Goal: Information Seeking & Learning: Check status

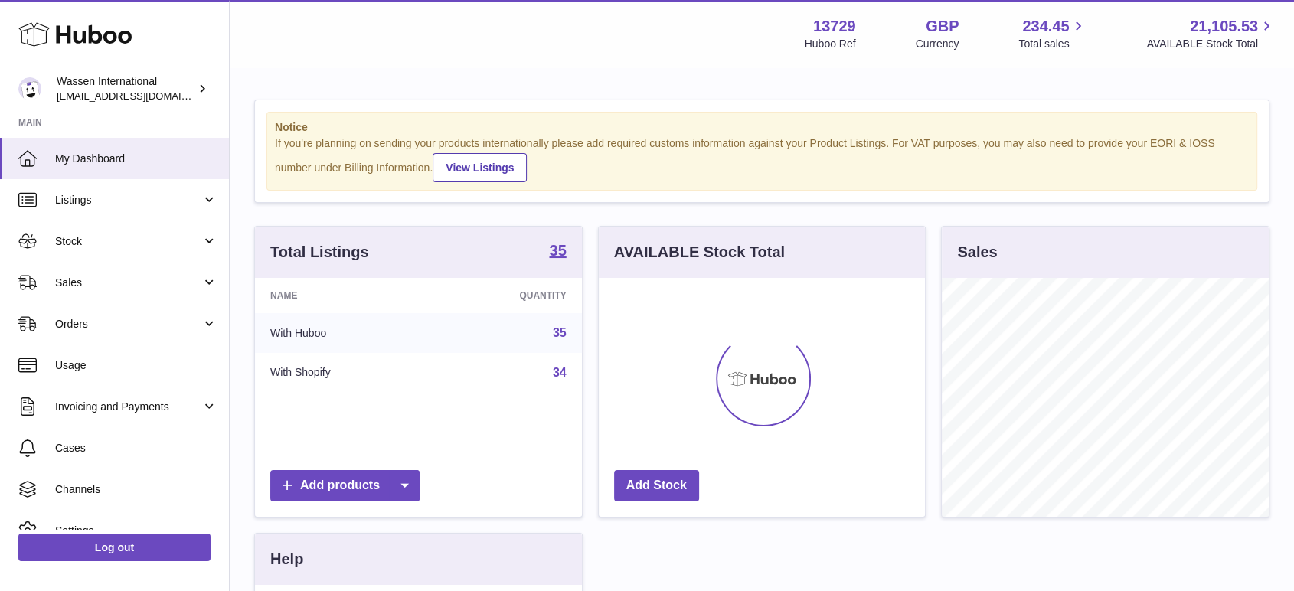
scroll to position [239, 326]
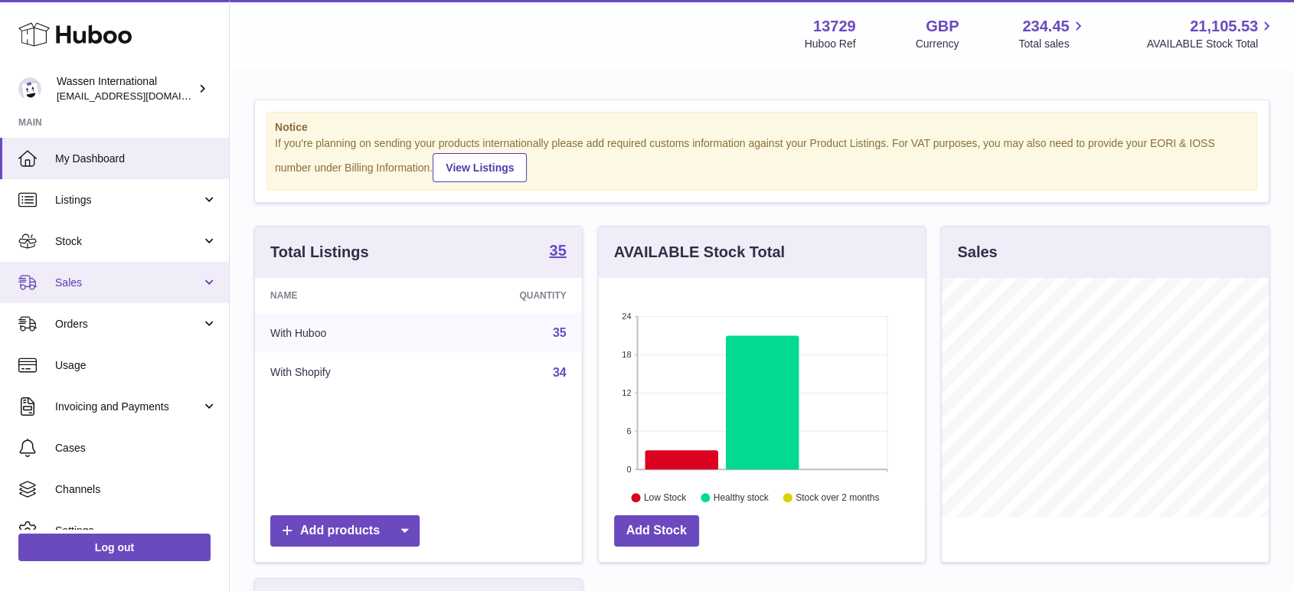
click at [86, 283] on span "Sales" at bounding box center [128, 283] width 146 height 15
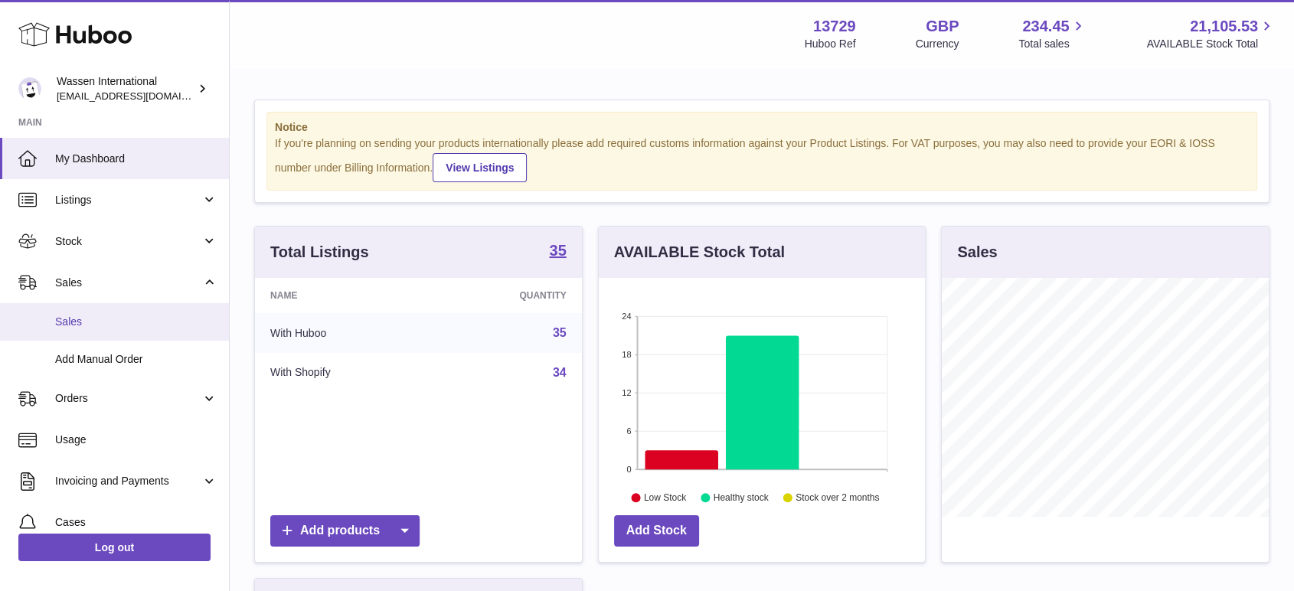
click at [80, 319] on span "Sales" at bounding box center [136, 322] width 162 height 15
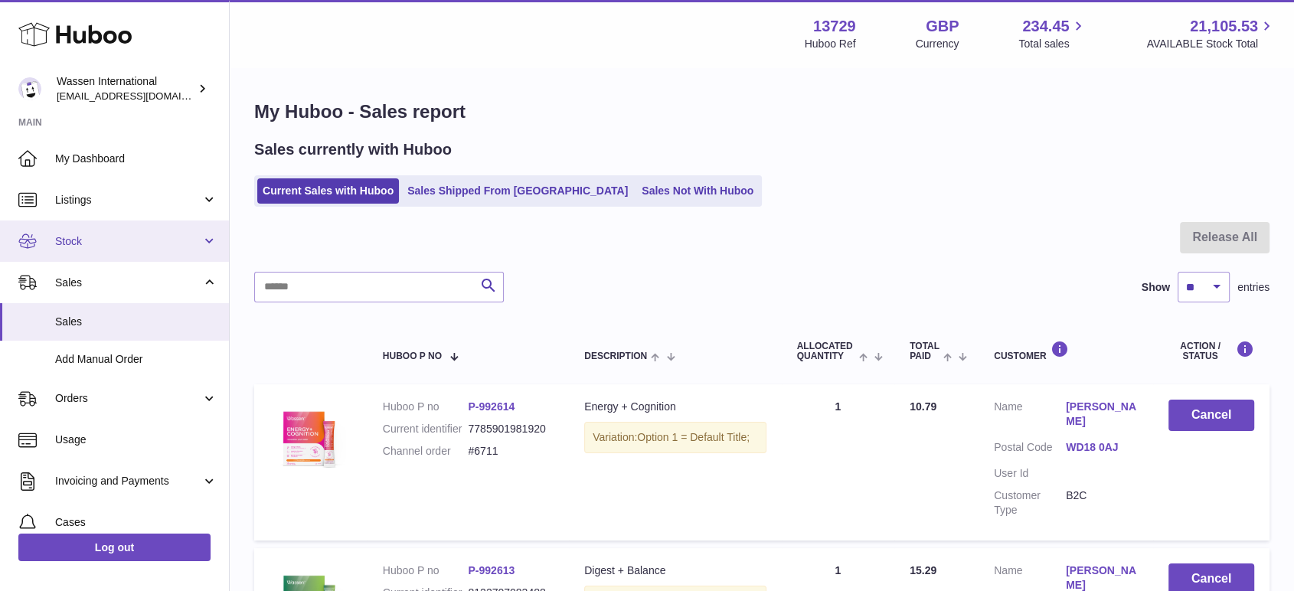
click at [82, 249] on link "Stock" at bounding box center [114, 241] width 229 height 41
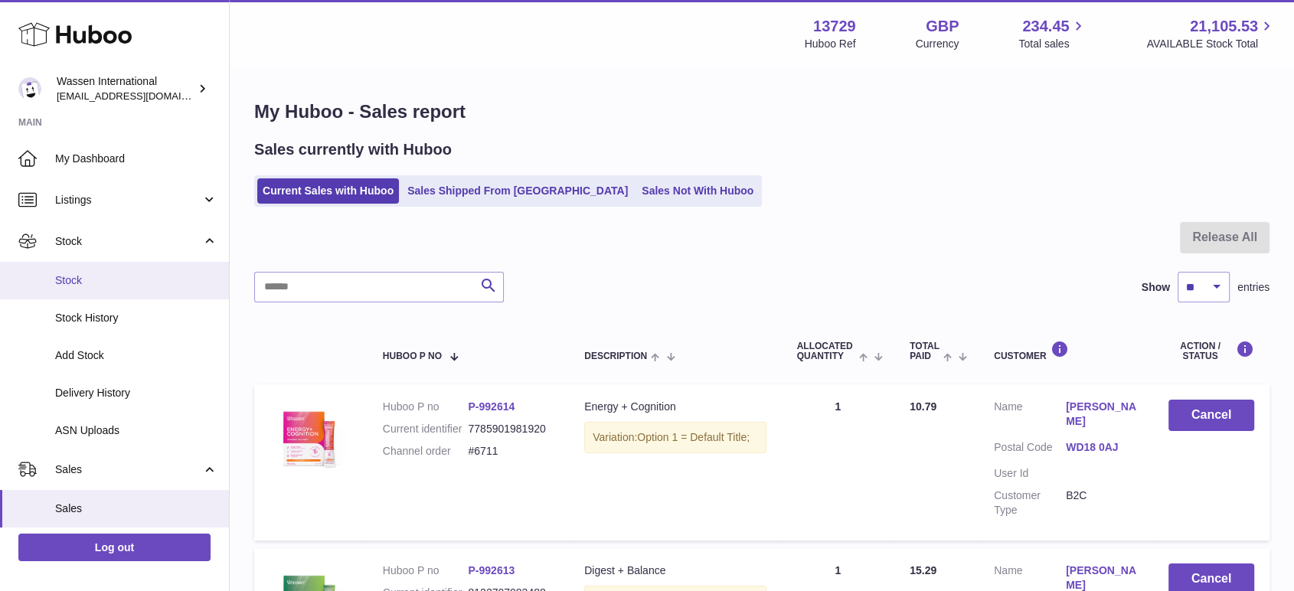
click at [76, 276] on span "Stock" at bounding box center [136, 280] width 162 height 15
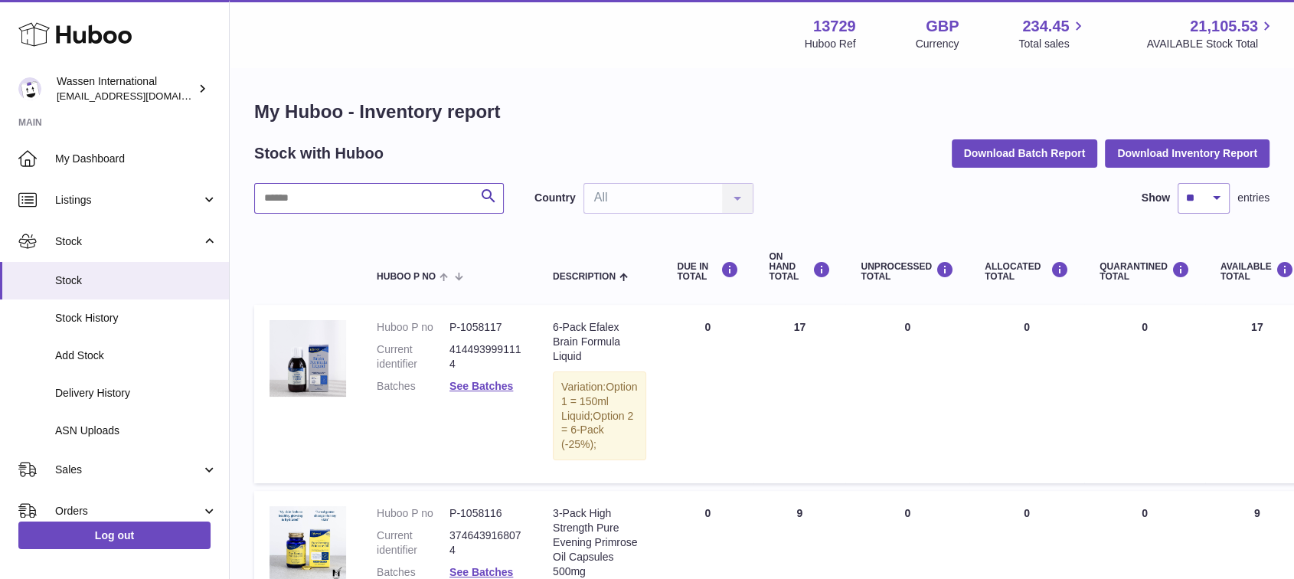
click at [374, 191] on input "text" at bounding box center [379, 198] width 250 height 31
type input "******"
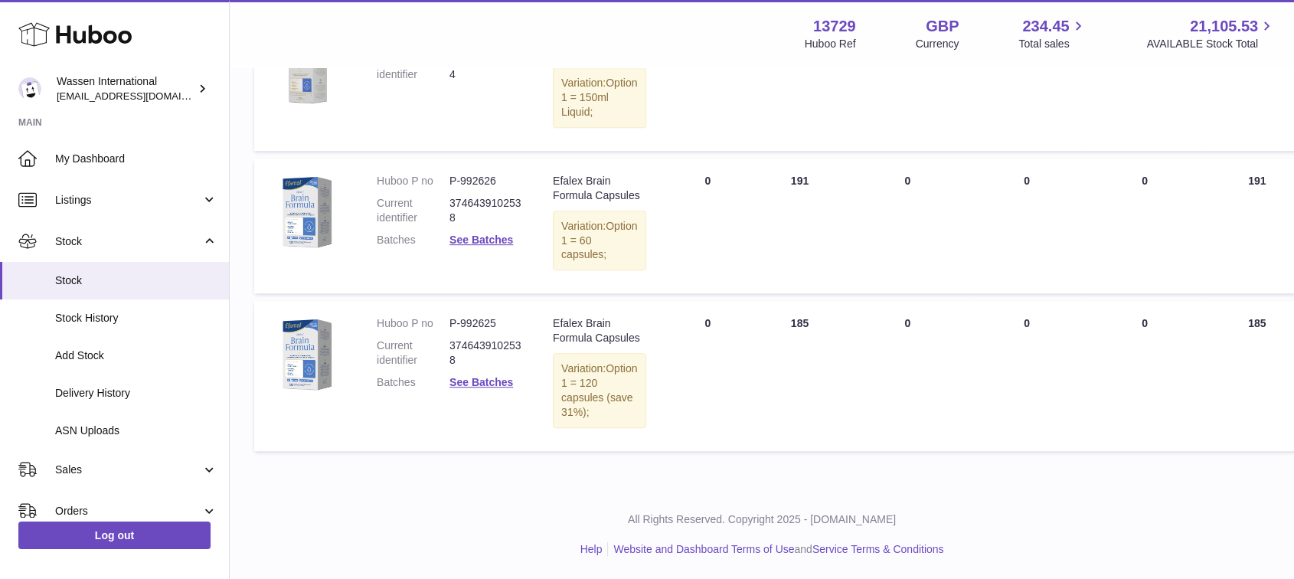
scroll to position [786, 0]
click at [1077, 522] on div "All Rights Reserved. Copyright 2025 - Huboo.co.uk Help Website and Dashboard Te…" at bounding box center [762, 534] width 1064 height 90
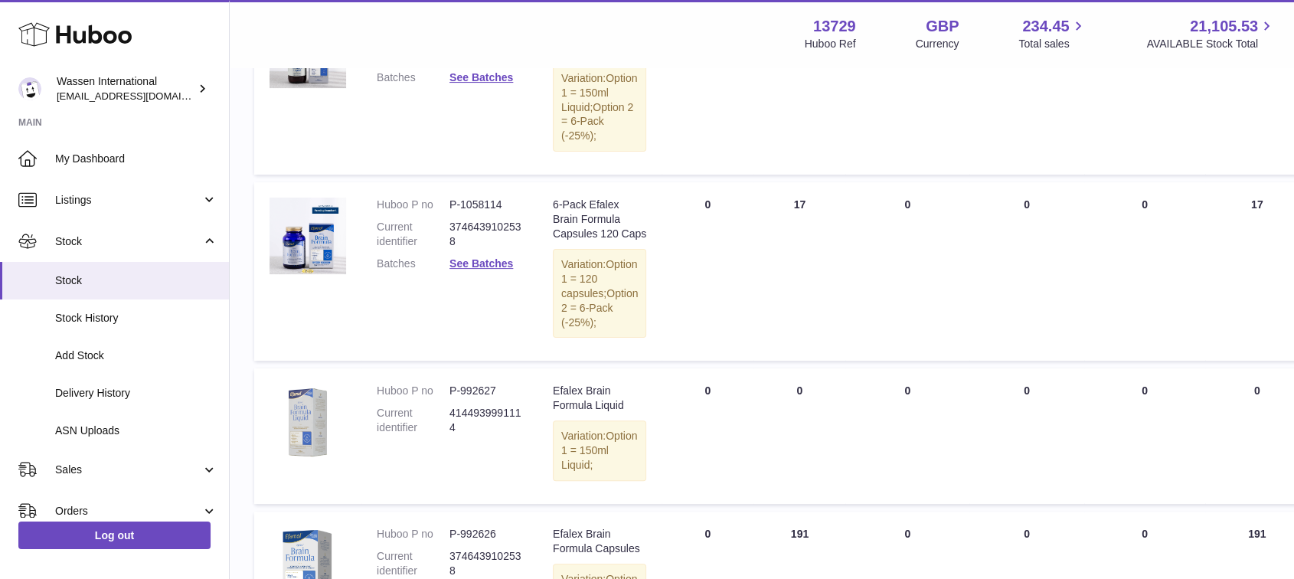
scroll to position [305, 0]
